Goal: Book appointment/travel/reservation

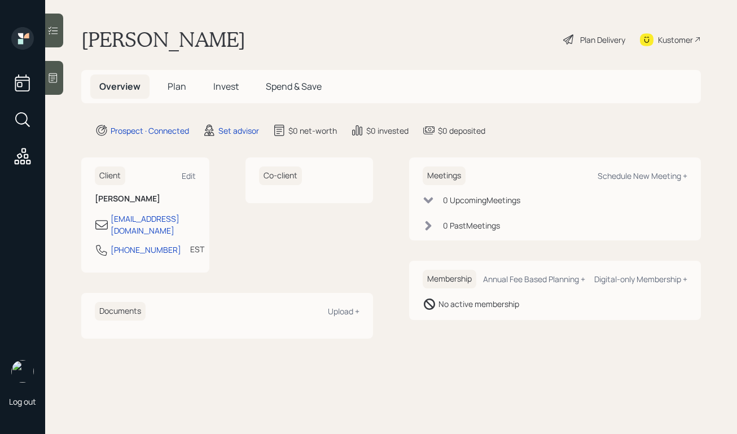
click at [612, 169] on div "Meetings Schedule New Meeting +" at bounding box center [555, 175] width 265 height 19
click at [609, 177] on div "Schedule New Meeting +" at bounding box center [643, 175] width 90 height 11
select select "round-[PERSON_NAME]"
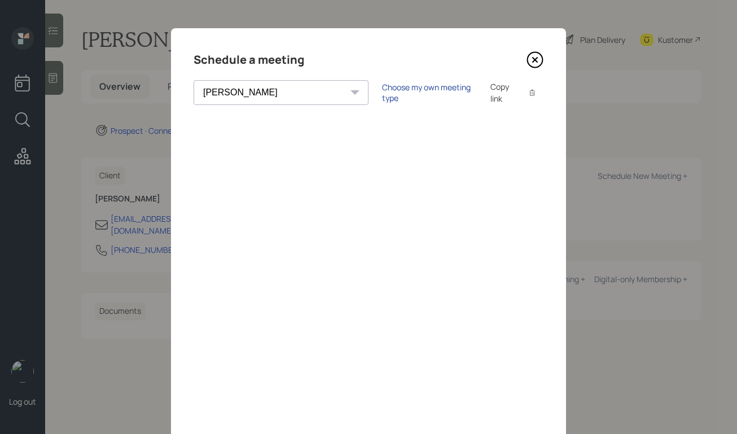
click at [382, 93] on div "Choose my own meeting type" at bounding box center [429, 92] width 95 height 21
click at [535, 58] on icon at bounding box center [534, 59] width 17 height 17
